Goal: Task Accomplishment & Management: Manage account settings

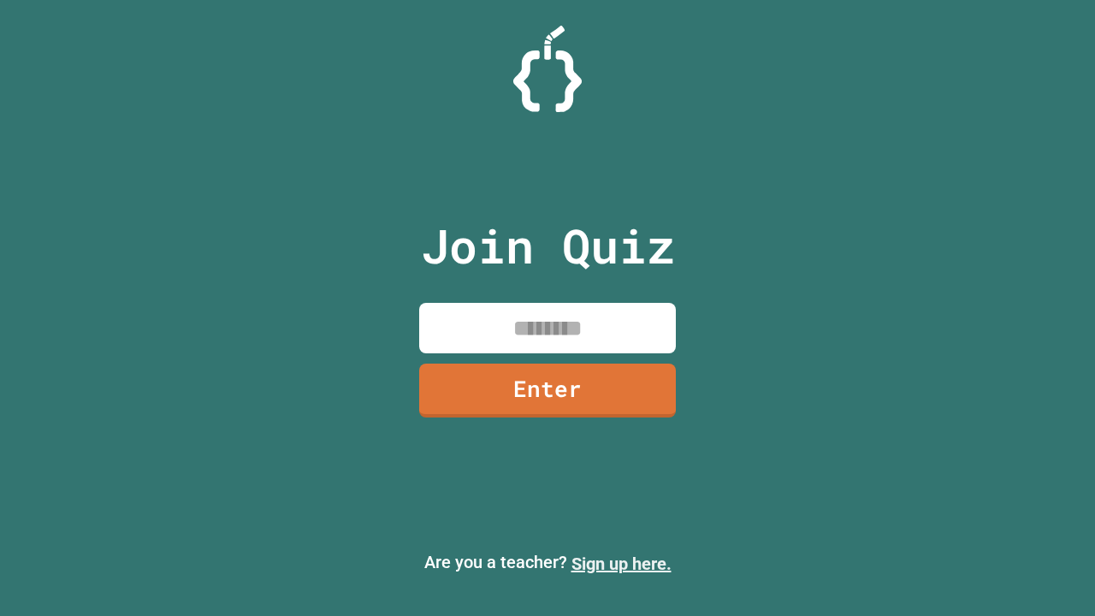
click at [621, 564] on link "Sign up here." at bounding box center [621, 563] width 100 height 21
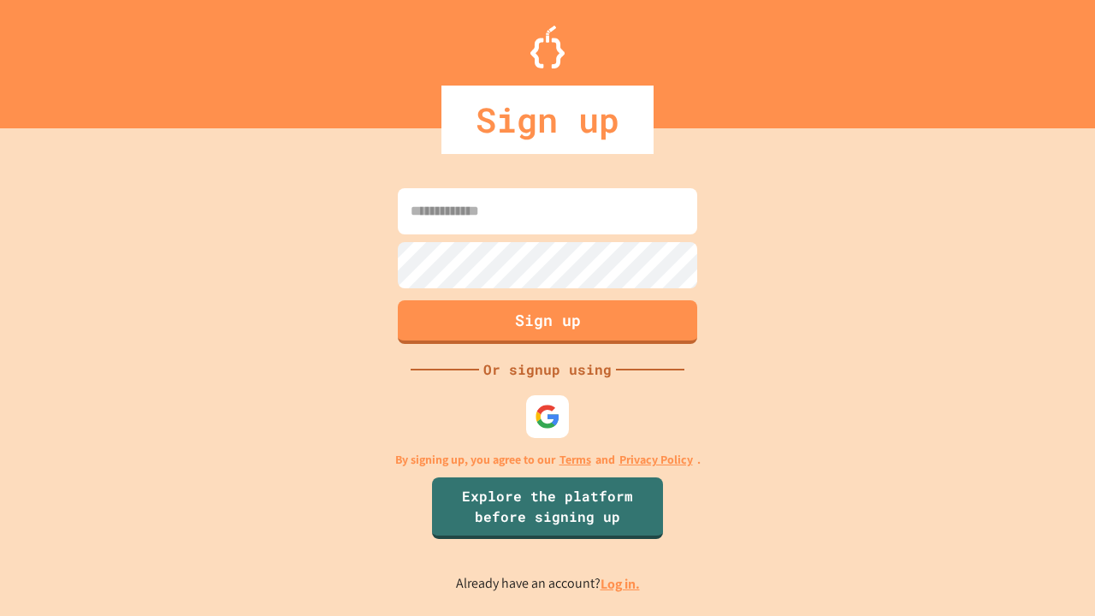
click at [621, 583] on link "Log in." at bounding box center [619, 584] width 39 height 18
